Goal: Task Accomplishment & Management: Manage account settings

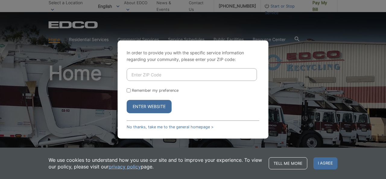
click at [152, 73] on input "Enter ZIP Code" at bounding box center [192, 74] width 130 height 13
type input "91932"
click at [136, 105] on button "Enter Website" at bounding box center [149, 106] width 45 height 13
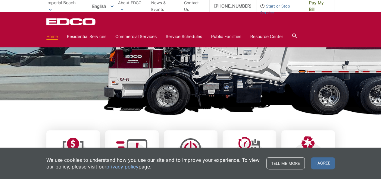
scroll to position [89, 0]
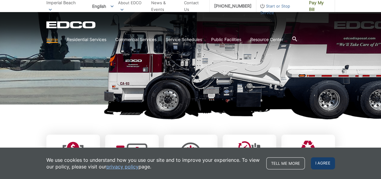
click at [321, 165] on span "I agree" at bounding box center [323, 163] width 24 height 12
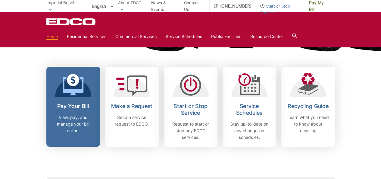
scroll to position [156, 0]
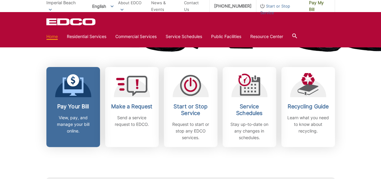
click at [70, 115] on p "View, pay, and manage your bill online." at bounding box center [73, 124] width 45 height 20
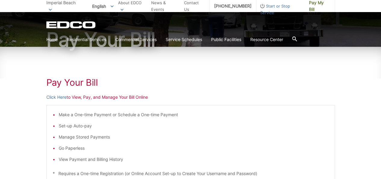
scroll to position [58, 0]
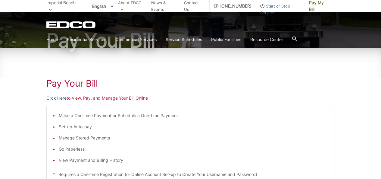
click at [63, 99] on link "Click Here" at bounding box center [56, 98] width 20 height 7
